Goal: Leave review/rating

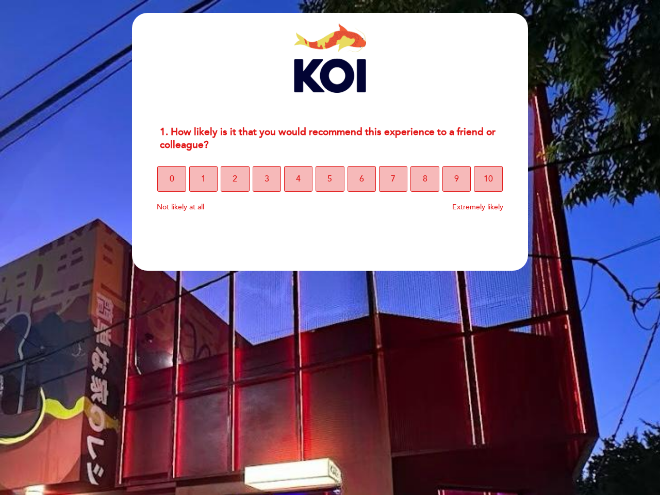
click at [330, 248] on section "1. How likely is it that you would recommend this experience to a friend or col…" at bounding box center [330, 142] width 396 height 258
click at [171, 179] on span "0" at bounding box center [172, 178] width 5 height 29
click at [203, 179] on span "1" at bounding box center [203, 178] width 5 height 29
click at [235, 179] on span "2" at bounding box center [235, 178] width 5 height 29
click at [267, 179] on span "3" at bounding box center [267, 178] width 5 height 29
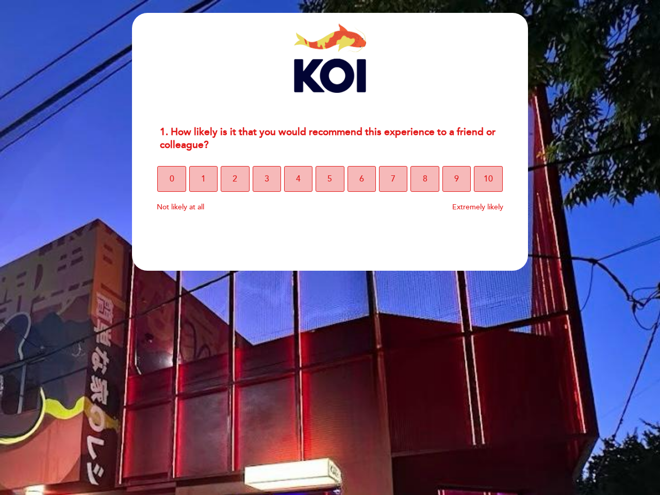
click at [298, 179] on span "4" at bounding box center [298, 178] width 5 height 29
click at [330, 179] on span "5" at bounding box center [329, 178] width 5 height 29
click at [361, 179] on span "6" at bounding box center [361, 178] width 5 height 29
click at [393, 179] on span "7" at bounding box center [393, 178] width 5 height 29
click at [424, 179] on span "8" at bounding box center [425, 178] width 5 height 29
